Goal: Task Accomplishment & Management: Complete application form

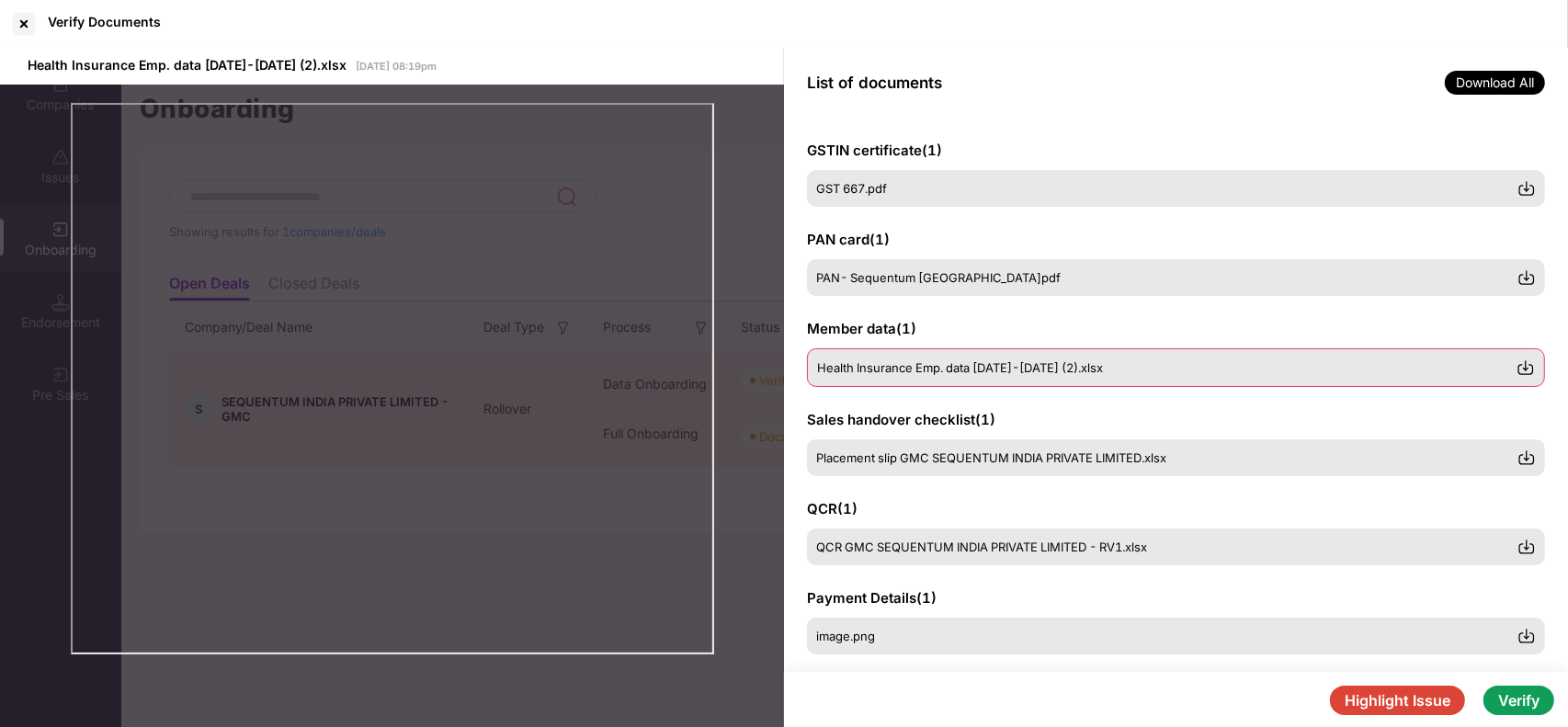
click at [1522, 368] on img at bounding box center [1526, 367] width 19 height 19
click at [1236, 21] on div "Verify Documents" at bounding box center [784, 24] width 1568 height 48
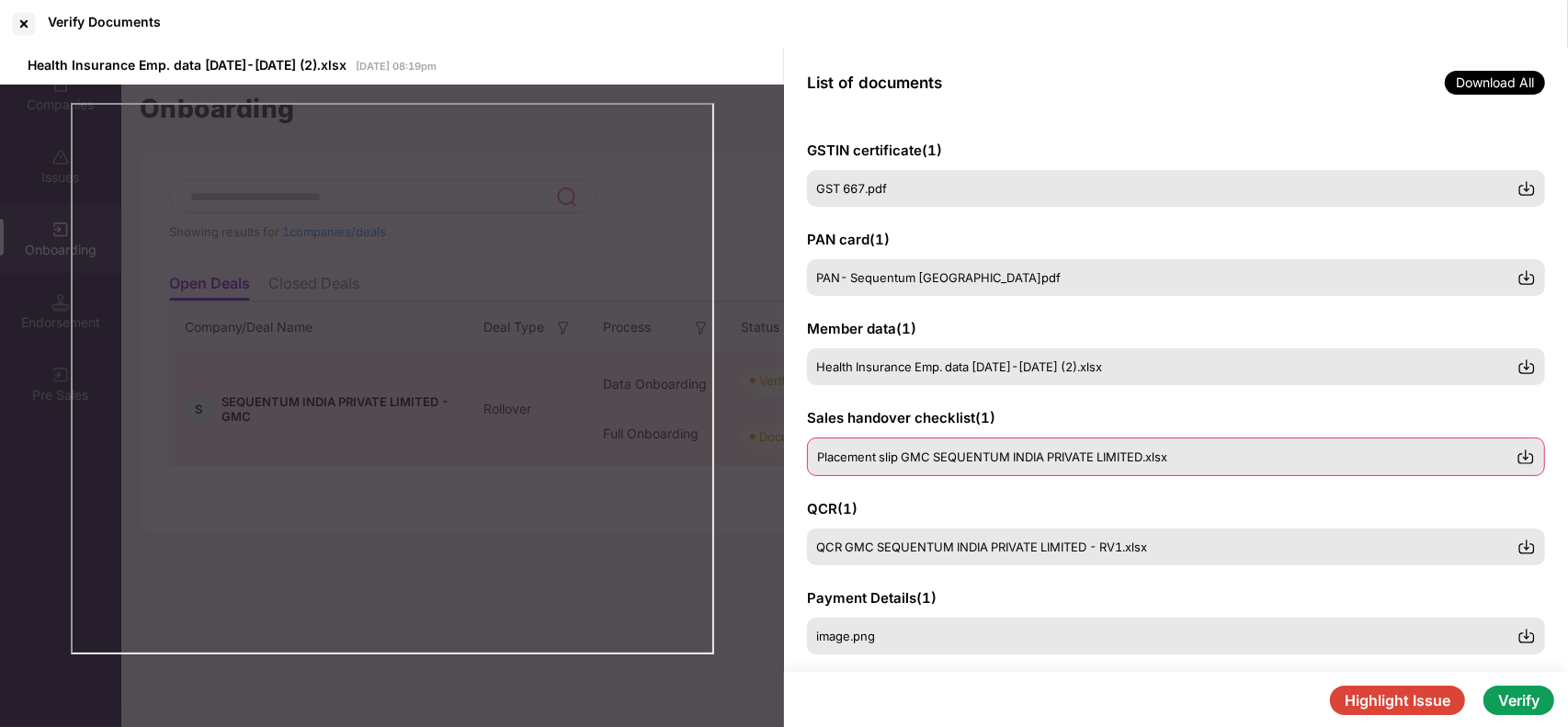
click at [883, 457] on span "Placement slip GMC SEQUENTUM INDIA PRIVATE LIMITED.xlsx" at bounding box center [992, 456] width 350 height 15
click at [1525, 456] on img at bounding box center [1526, 456] width 19 height 19
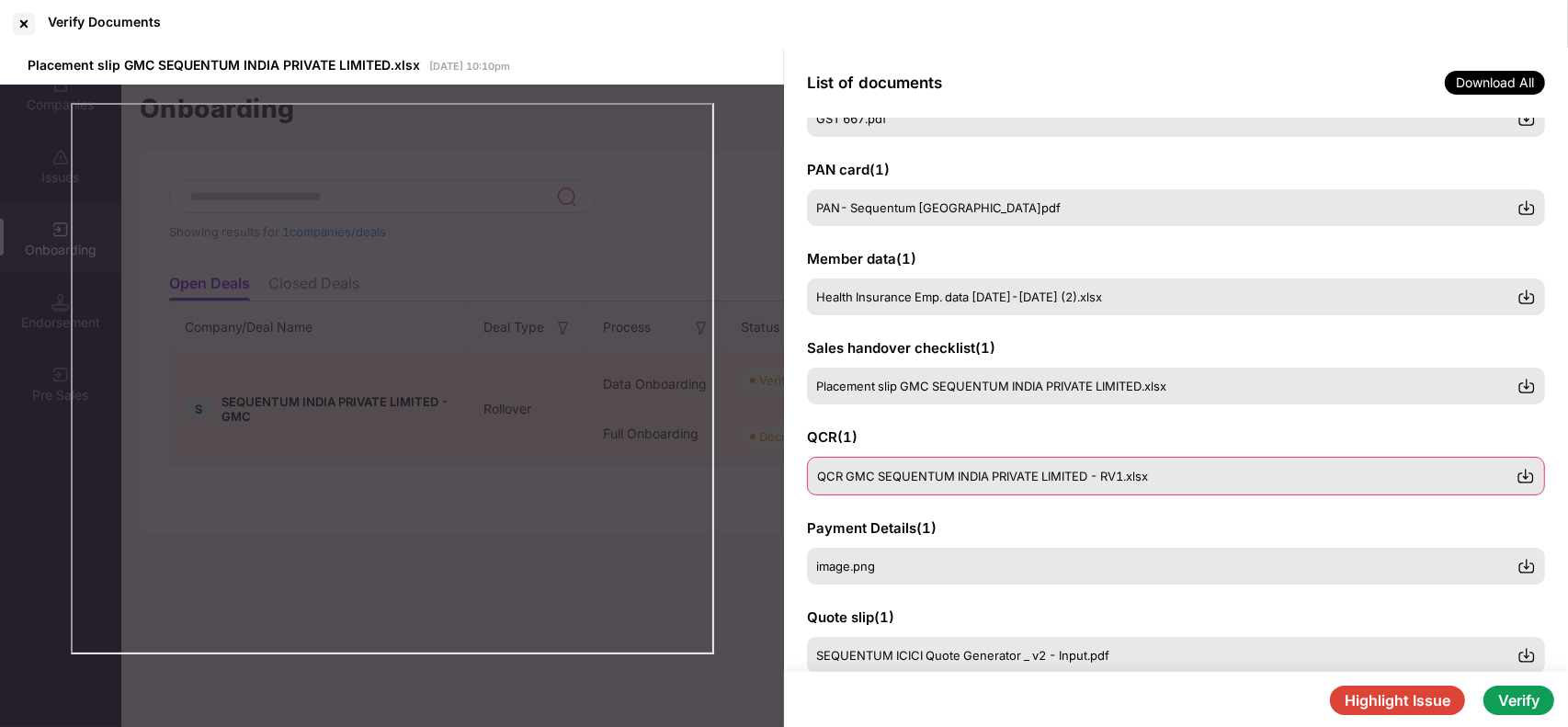
scroll to position [71, 0]
click at [948, 480] on span "QCR GMC SEQUENTUM INDIA PRIVATE LIMITED - RV1.xlsx" at bounding box center [982, 474] width 331 height 15
click at [1529, 474] on img at bounding box center [1526, 475] width 19 height 19
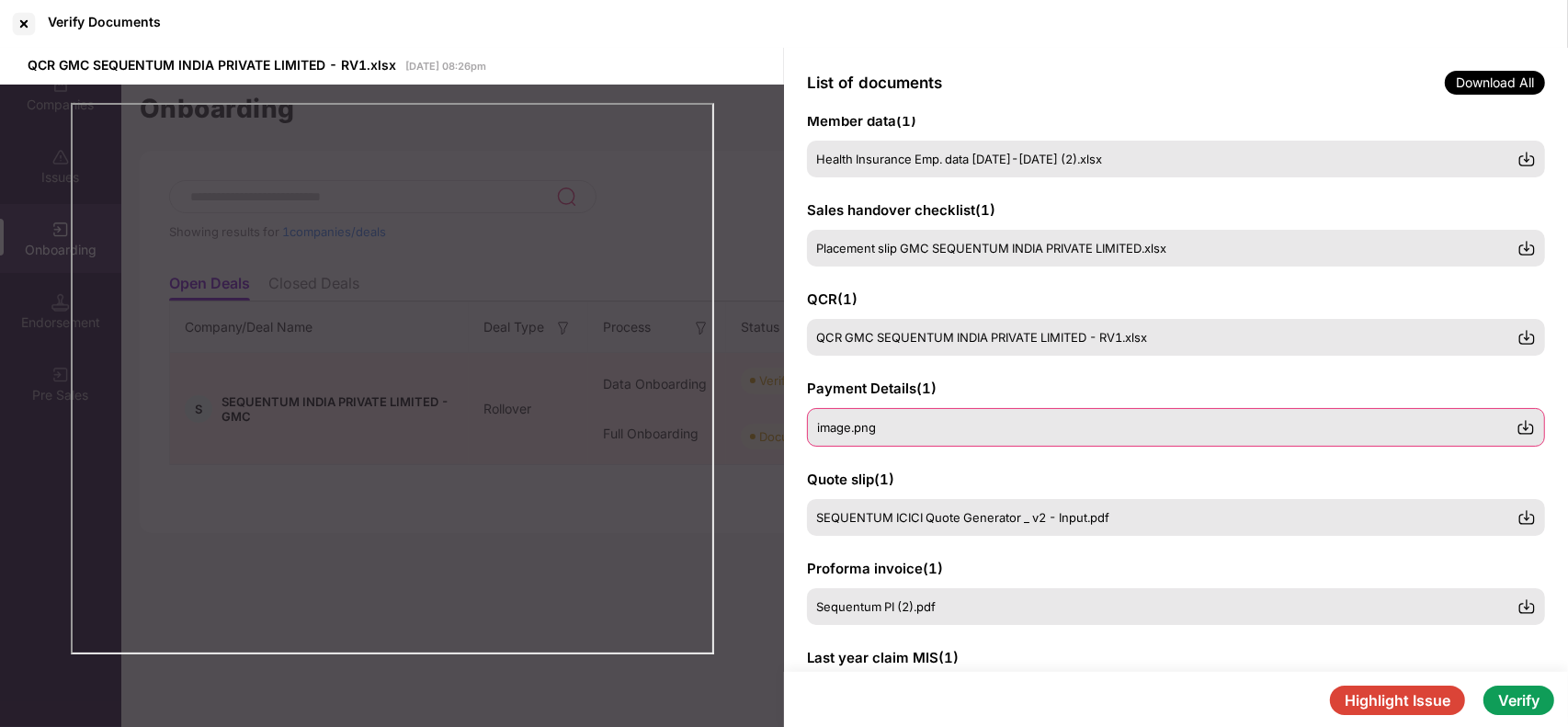
scroll to position [218, 0]
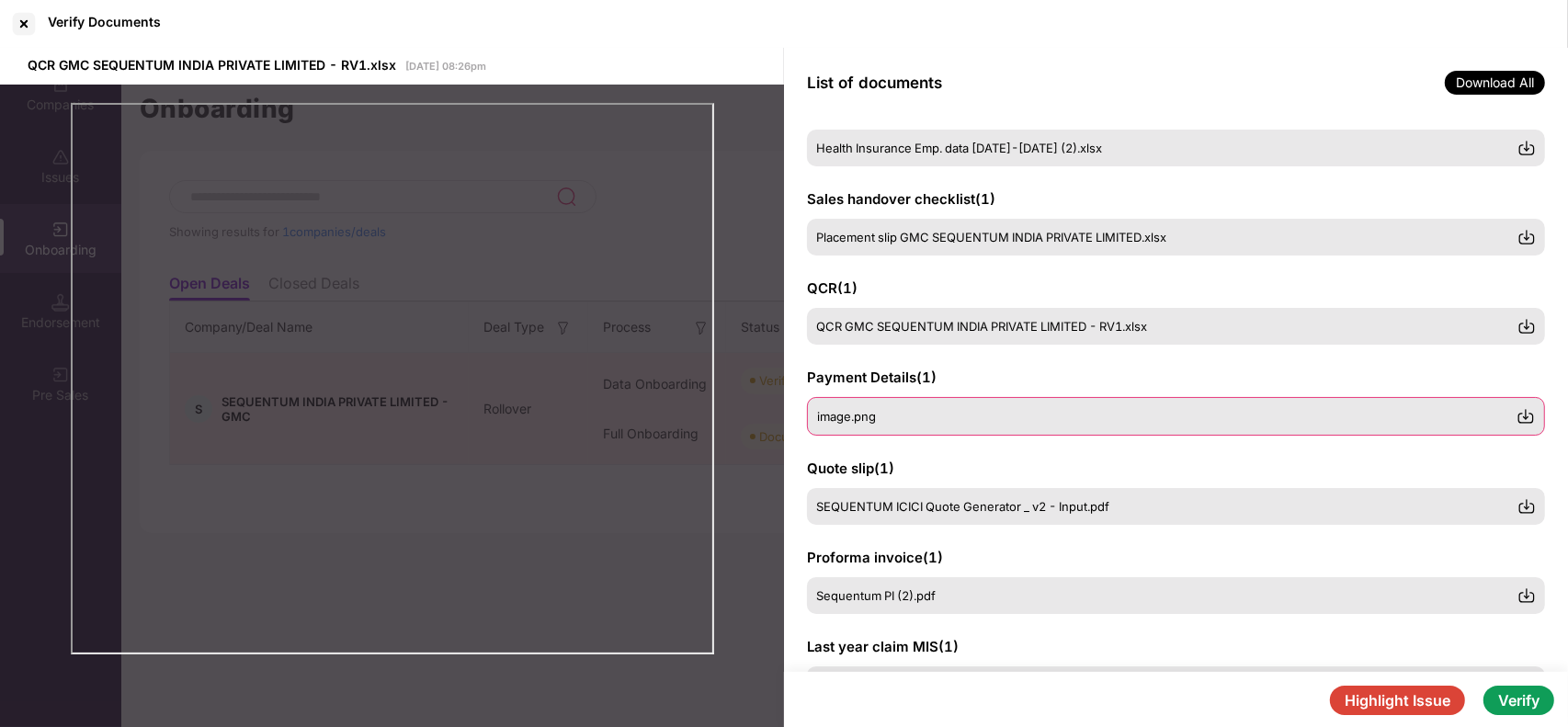
click at [936, 402] on div "image.png" at bounding box center [1176, 415] width 738 height 38
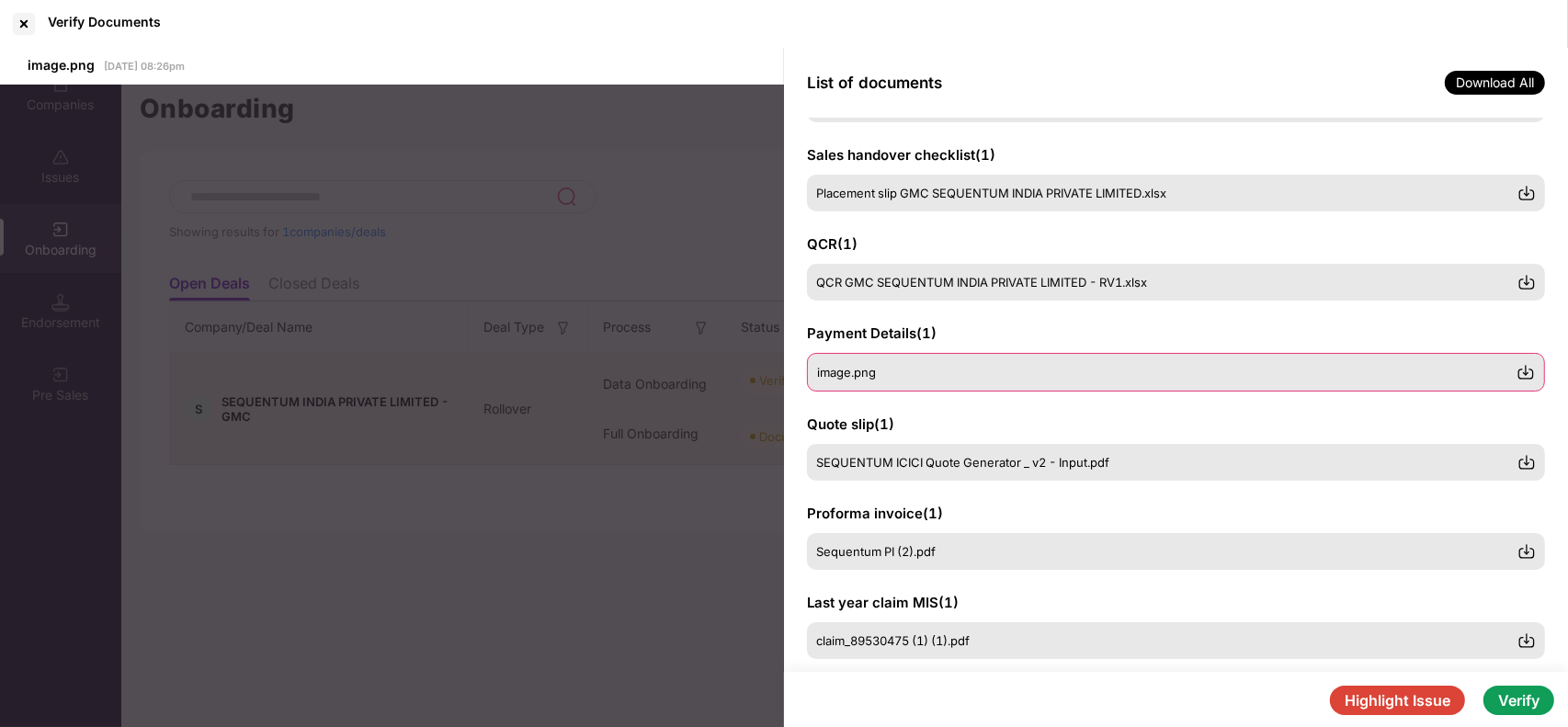
scroll to position [264, 0]
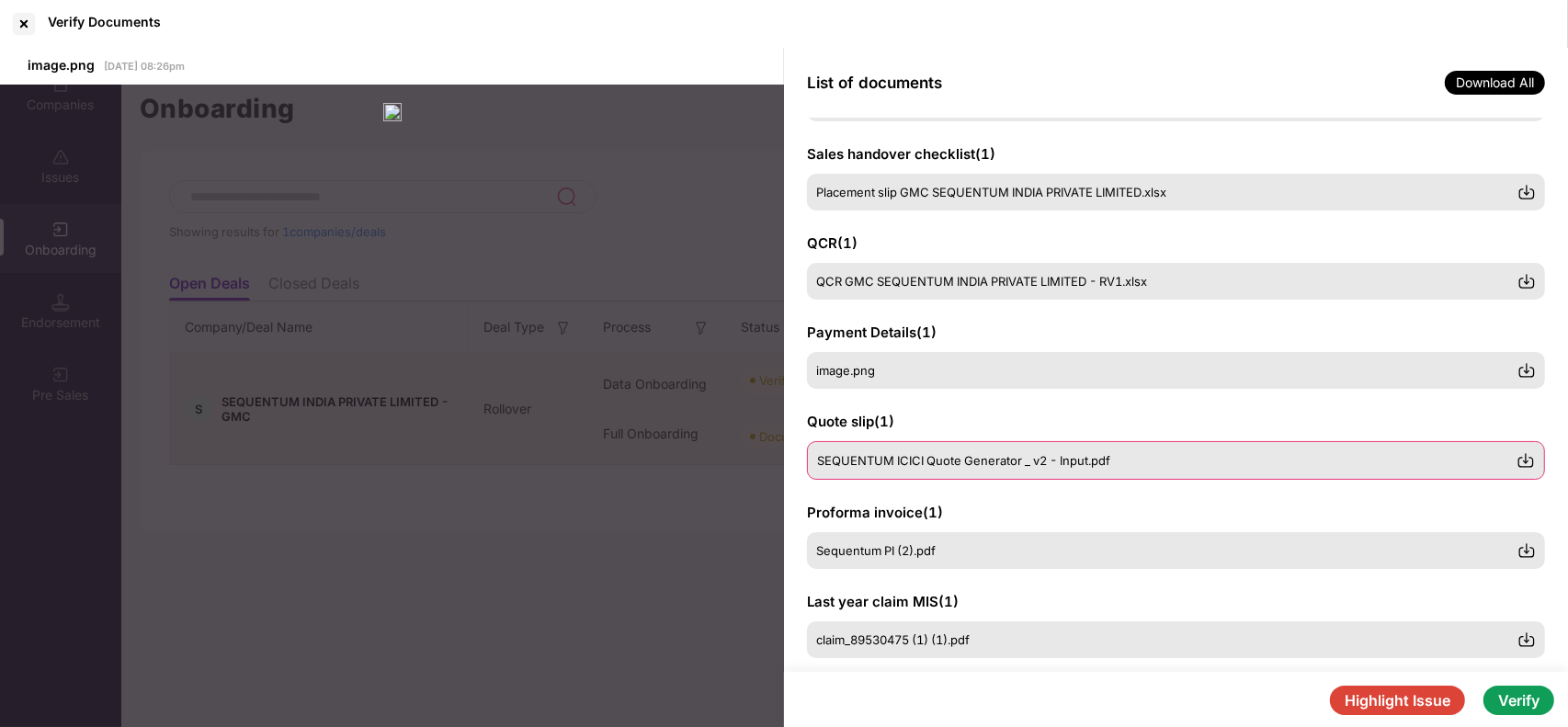
click at [890, 460] on span "SEQUENTUM ICICI Quote Generator _ v2 - Input.pdf" at bounding box center [964, 459] width 293 height 15
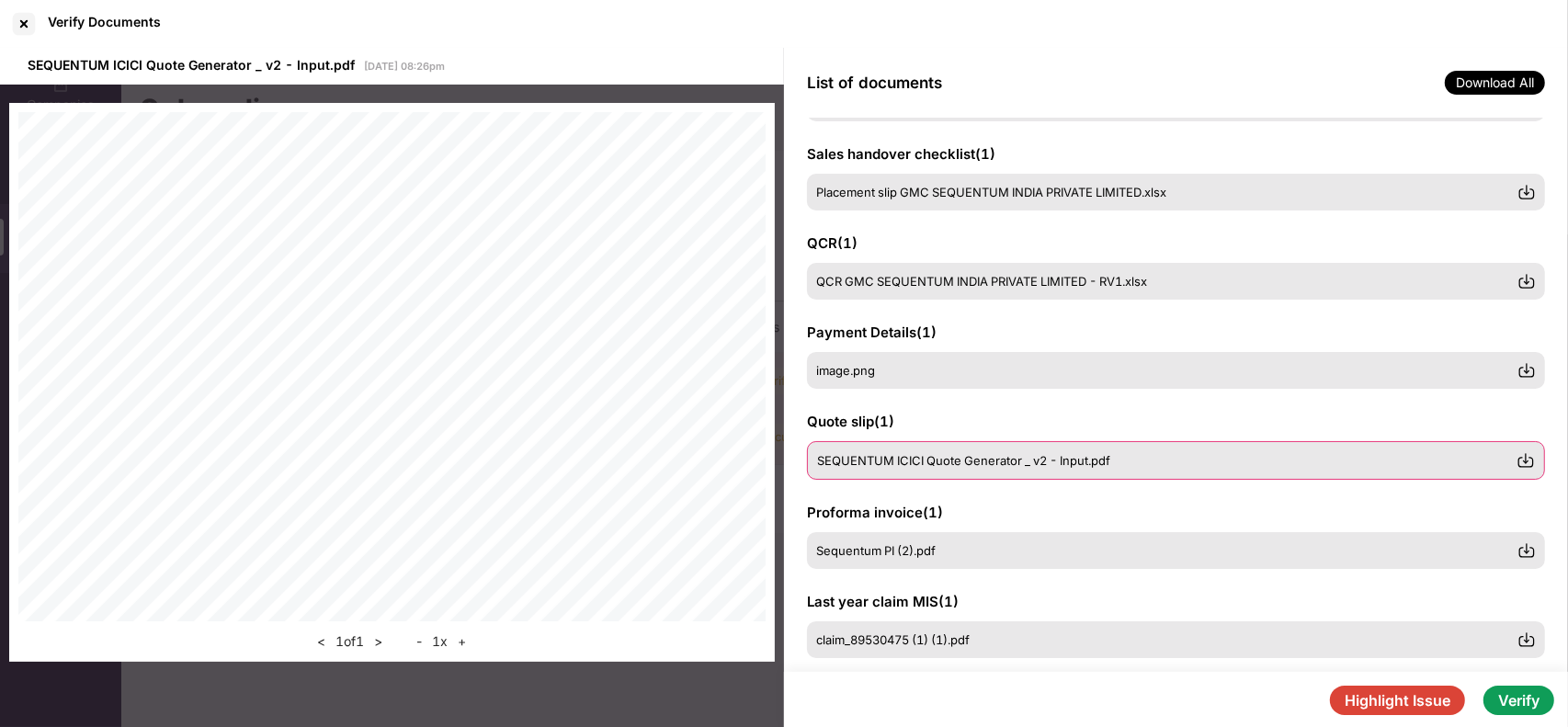
click at [1525, 455] on img at bounding box center [1526, 460] width 19 height 19
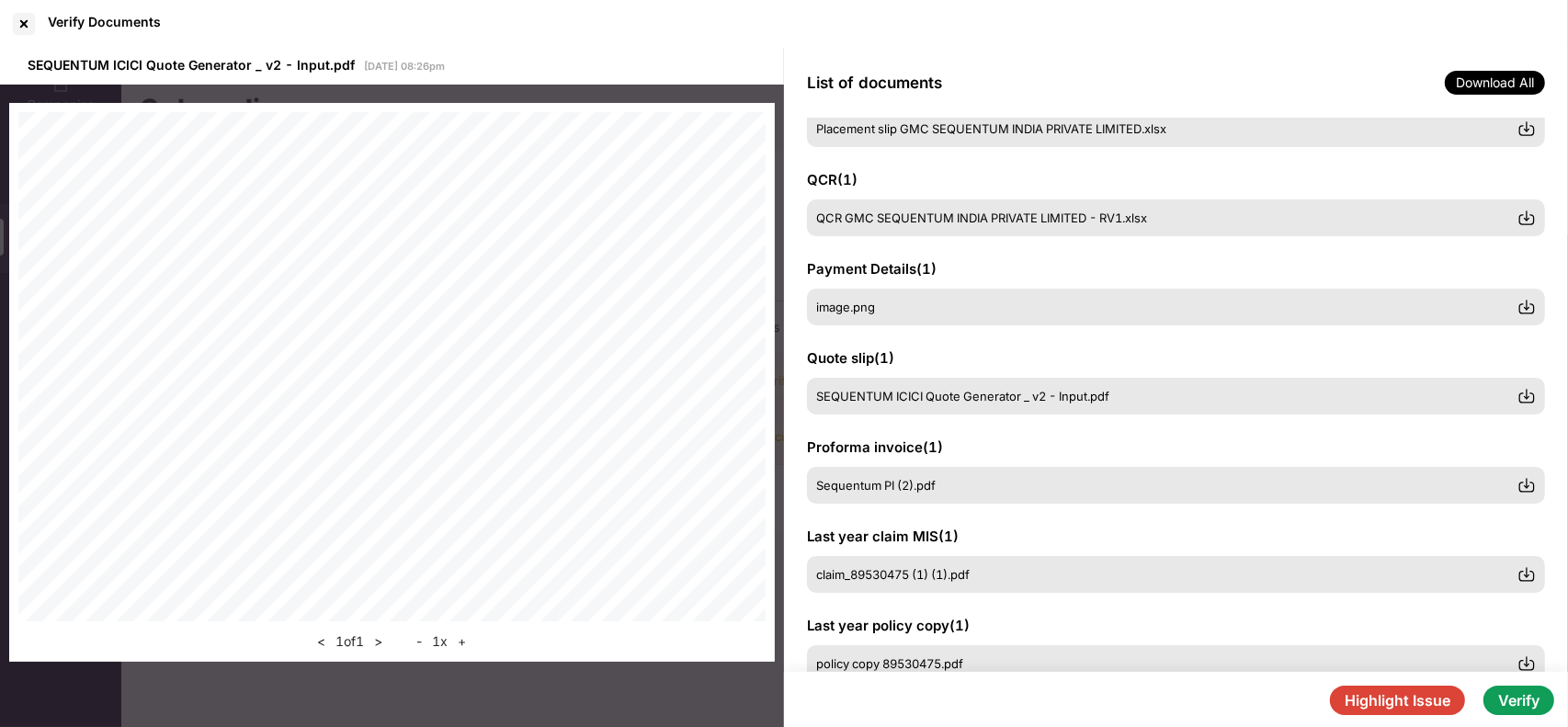
scroll to position [341, 0]
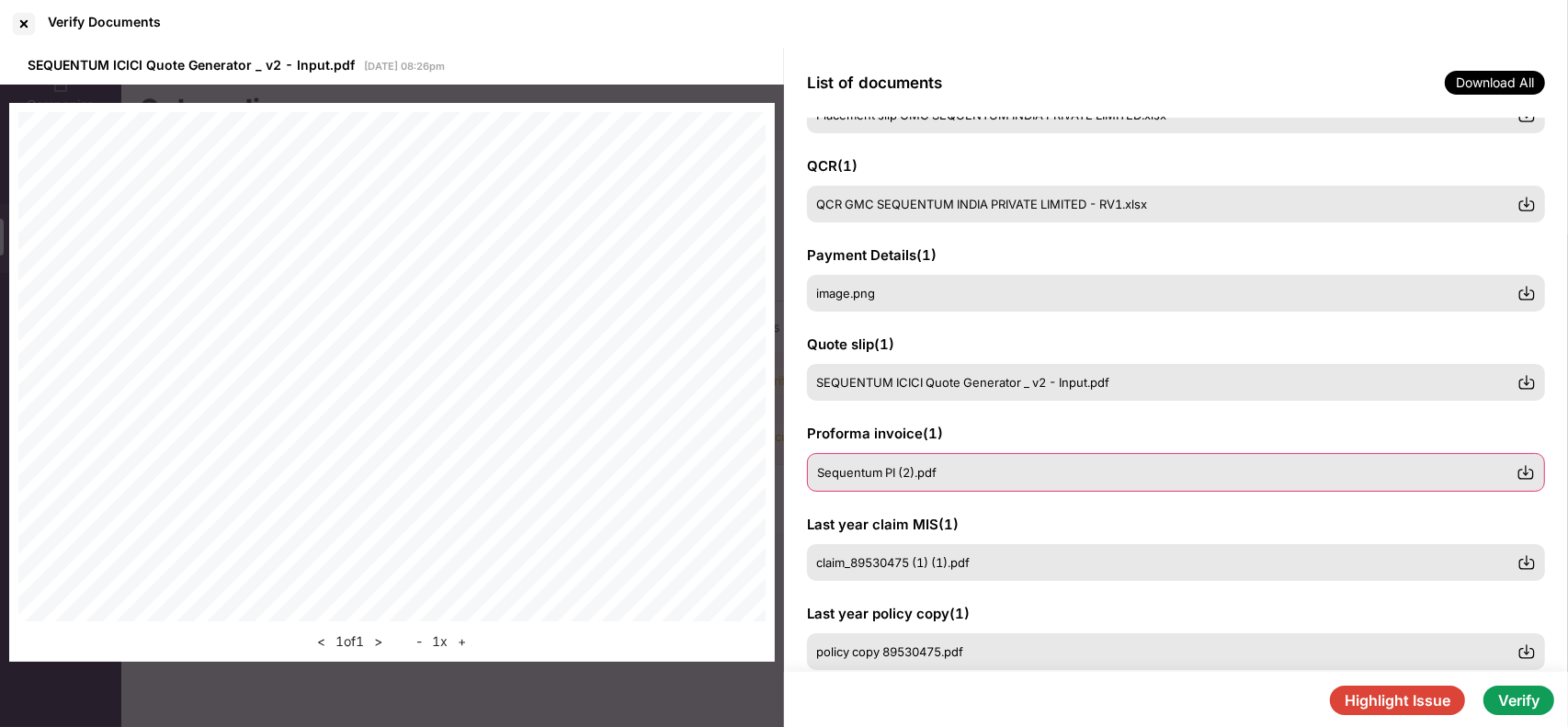
click at [873, 475] on span "Sequentum PI (2).pdf" at bounding box center [876, 472] width 119 height 15
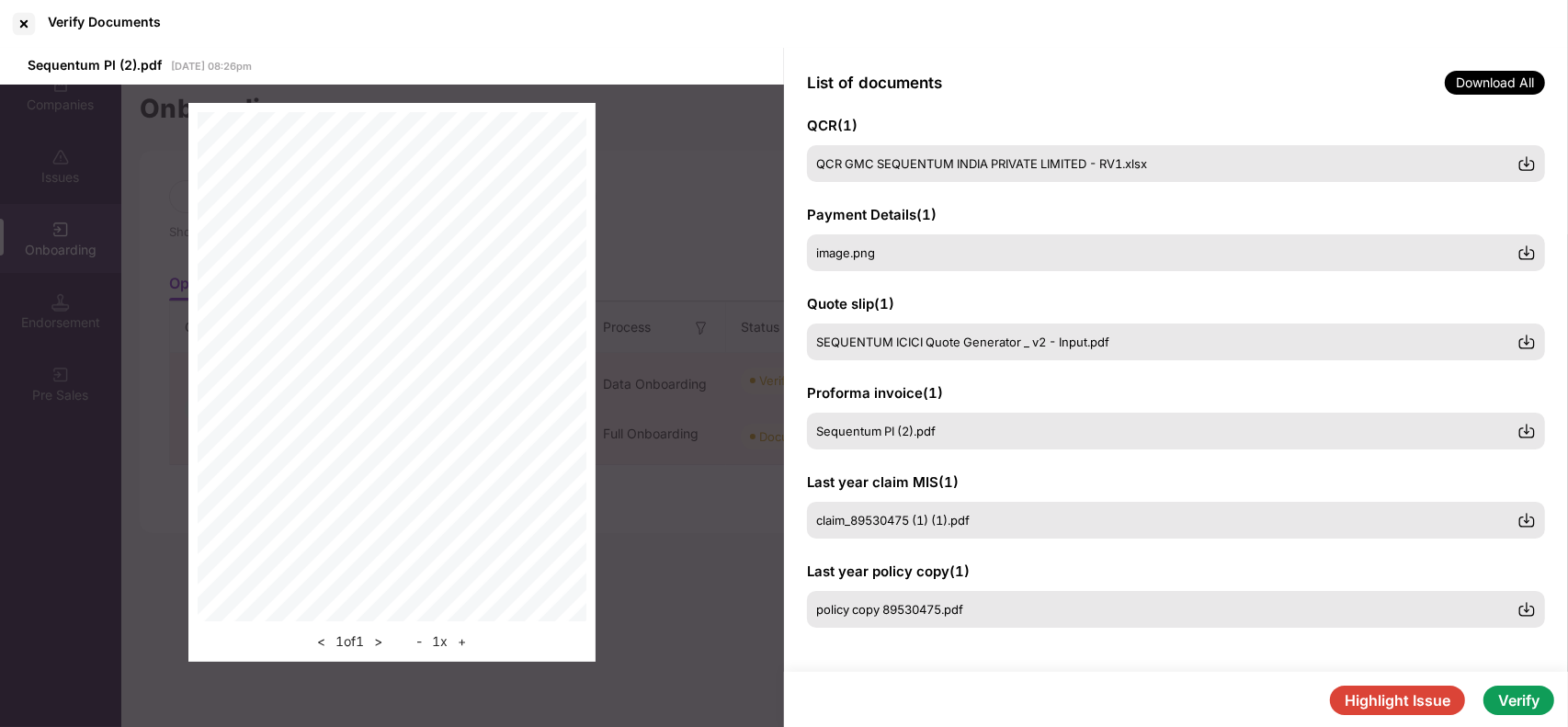
scroll to position [0, 0]
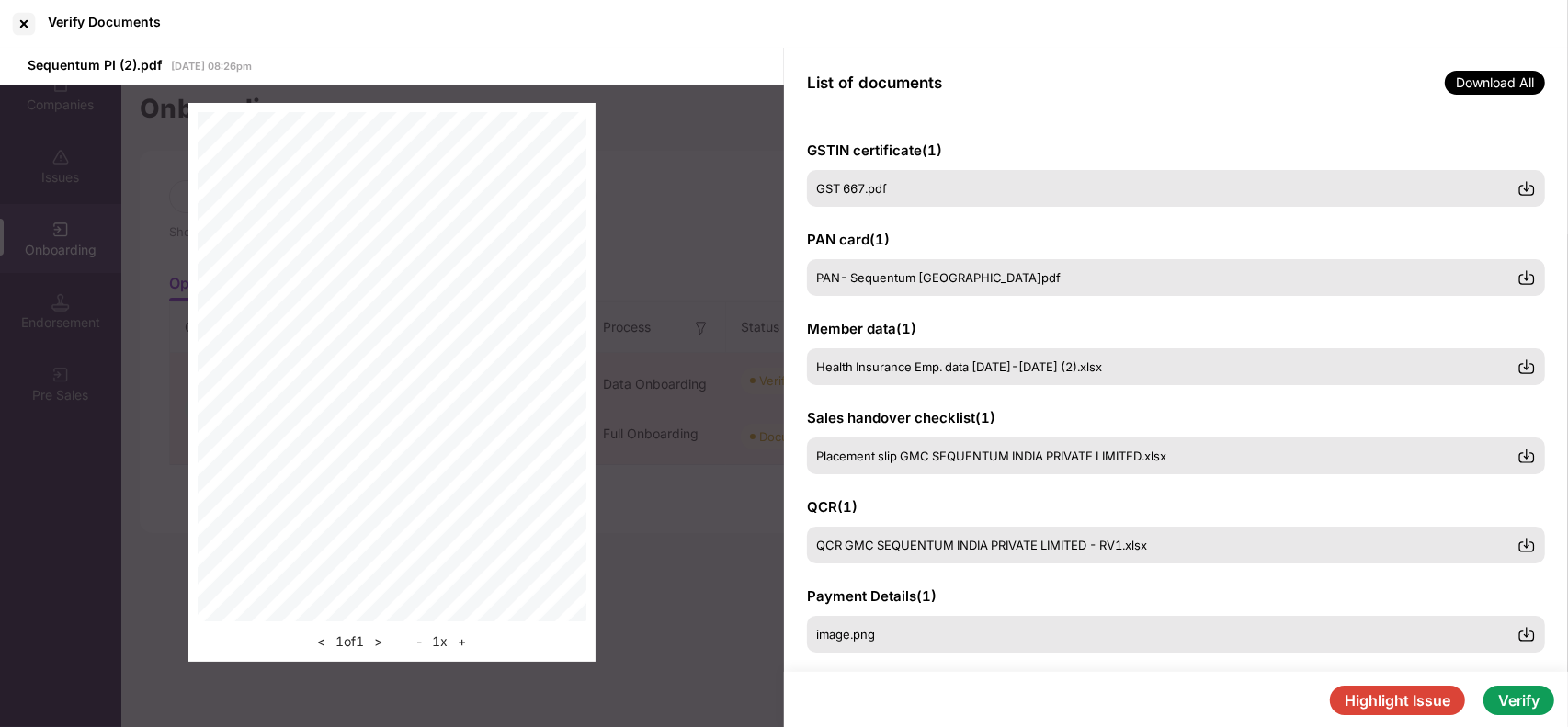
click at [1513, 703] on button "Verify" at bounding box center [1519, 700] width 71 height 30
